Goal: Book appointment/travel/reservation

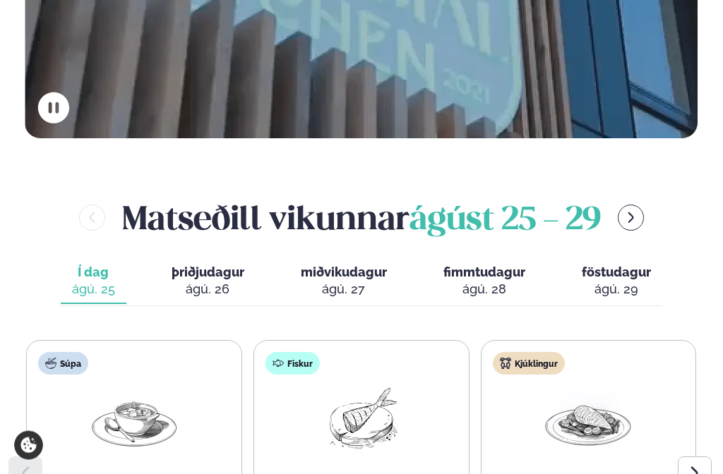
click at [205, 282] on div "ágú. 26" at bounding box center [207, 290] width 73 height 17
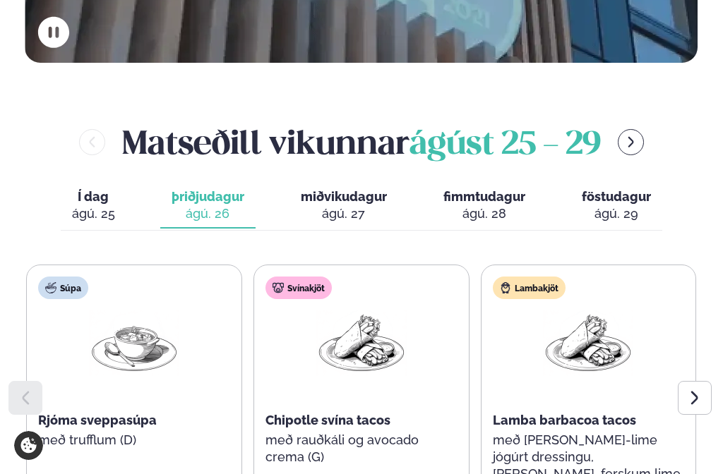
scroll to position [526, 0]
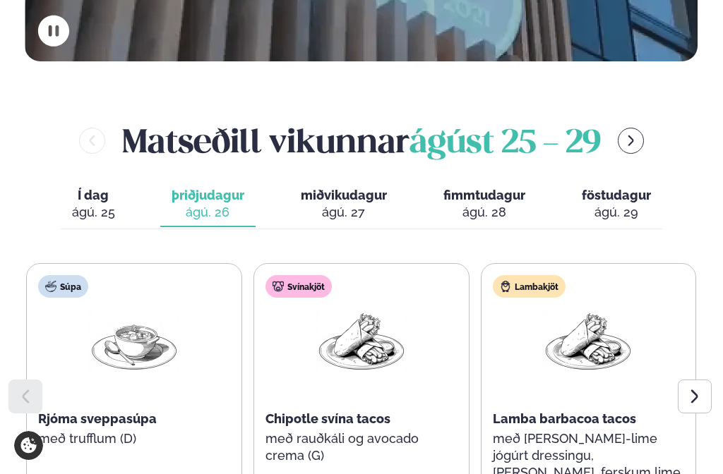
click at [698, 388] on icon at bounding box center [694, 396] width 17 height 17
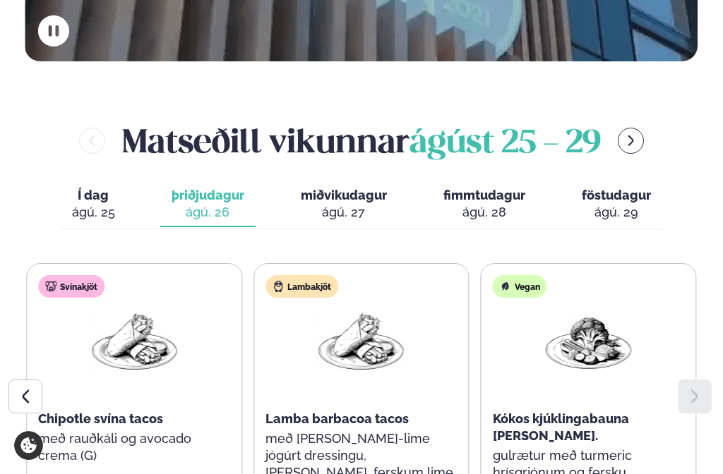
click at [696, 388] on icon at bounding box center [694, 396] width 17 height 17
click at [21, 388] on icon at bounding box center [25, 396] width 17 height 17
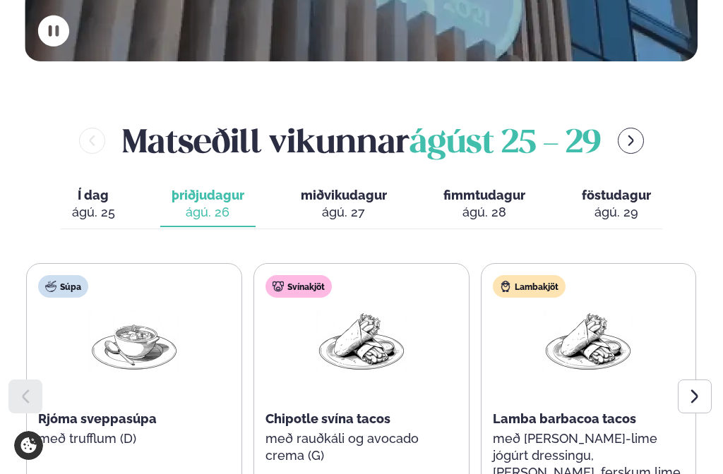
click at [355, 204] on div "ágú. 27" at bounding box center [344, 212] width 86 height 17
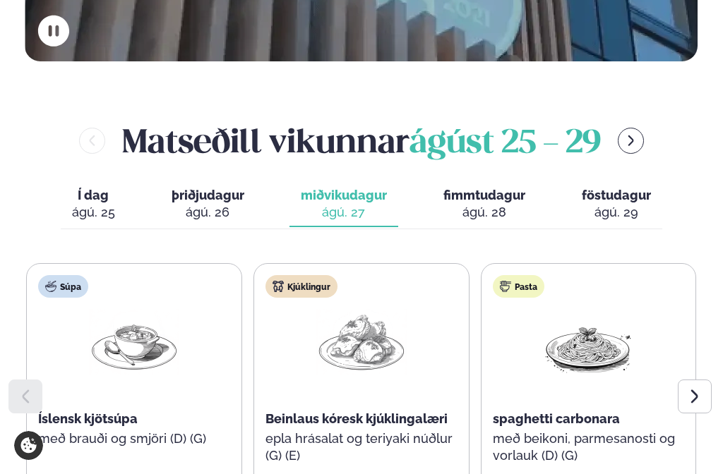
click at [691, 388] on icon at bounding box center [694, 396] width 17 height 17
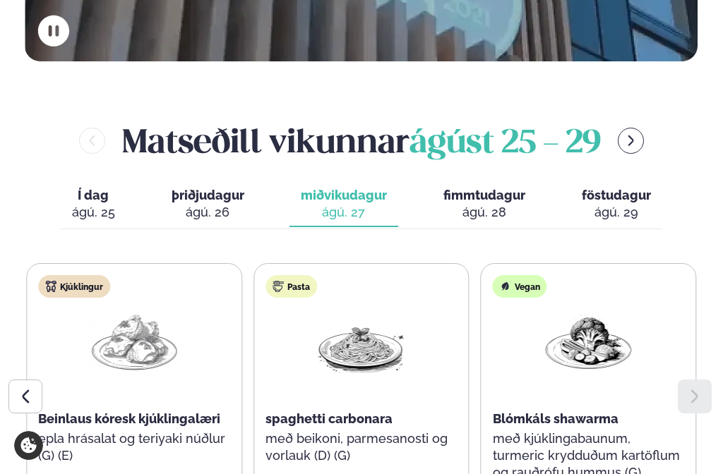
click at [701, 388] on icon at bounding box center [694, 396] width 17 height 17
click at [504, 204] on div "ágú. 28" at bounding box center [484, 212] width 82 height 17
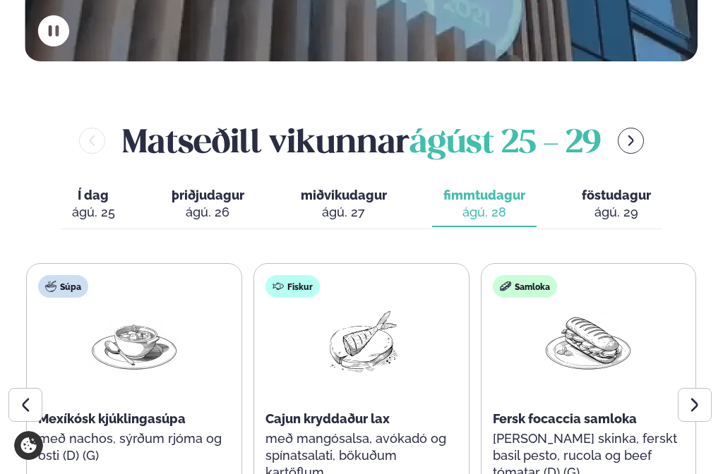
click at [692, 397] on icon at bounding box center [694, 405] width 17 height 17
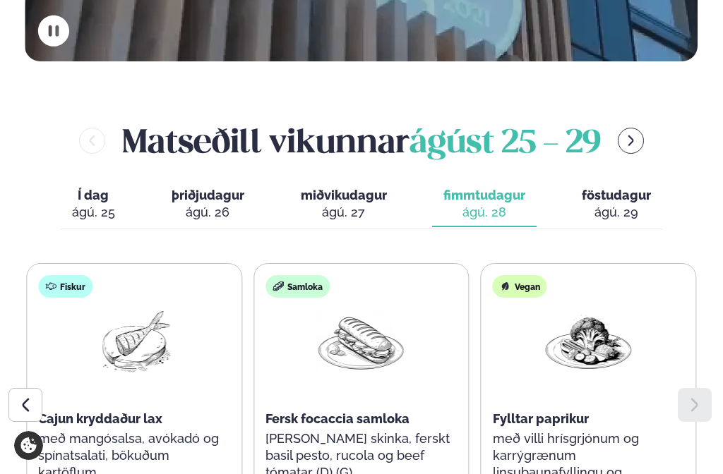
click at [691, 397] on icon at bounding box center [694, 405] width 17 height 17
click at [23, 388] on div at bounding box center [25, 405] width 34 height 34
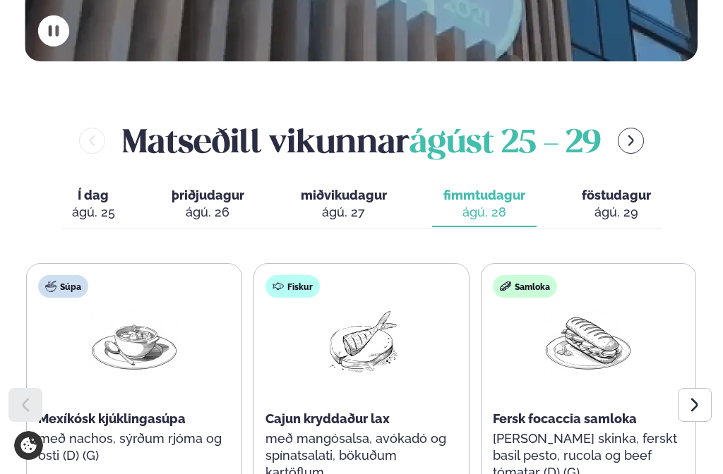
click at [620, 204] on div "ágú. 29" at bounding box center [615, 212] width 69 height 17
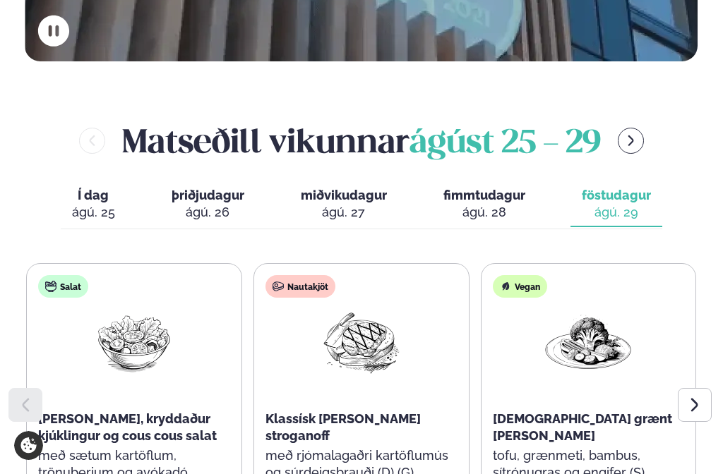
click at [691, 397] on icon at bounding box center [694, 405] width 17 height 17
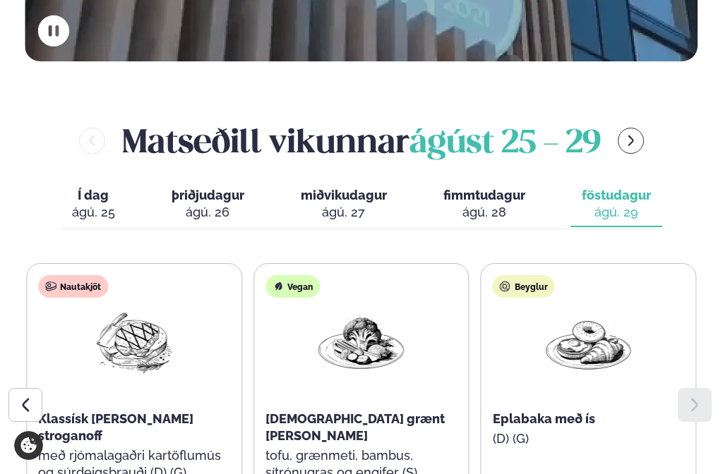
click at [26, 398] on icon at bounding box center [26, 404] width 7 height 13
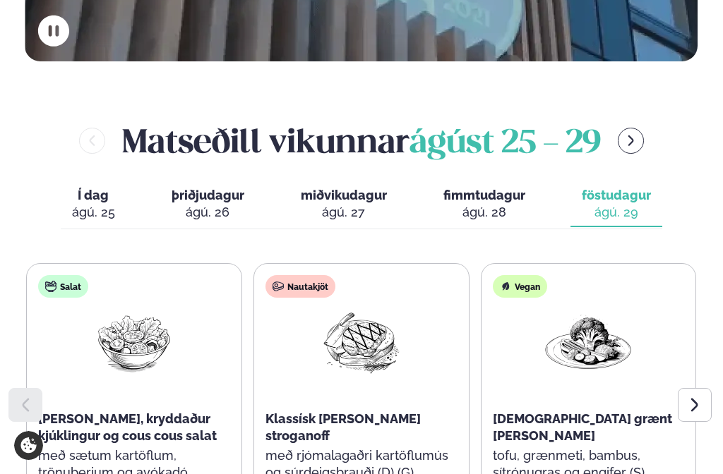
click at [203, 204] on div "ágú. 26" at bounding box center [207, 212] width 73 height 17
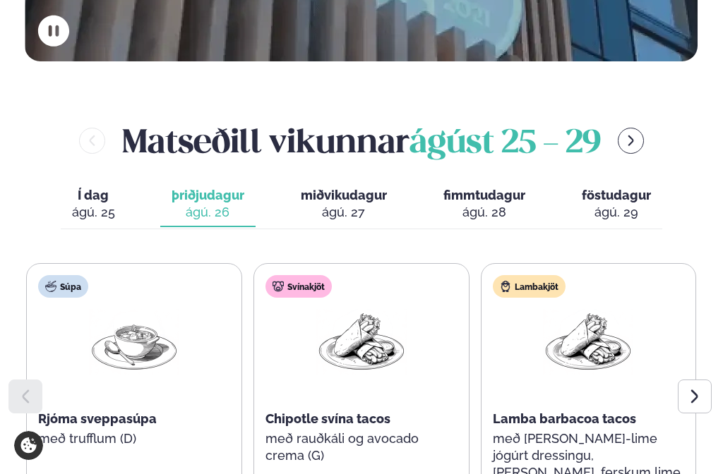
click at [694, 388] on icon at bounding box center [694, 396] width 17 height 17
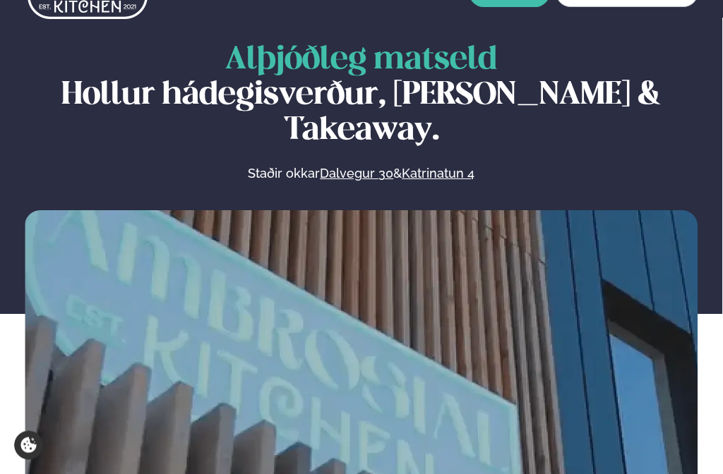
scroll to position [0, 0]
